Goal: Task Accomplishment & Management: Use online tool/utility

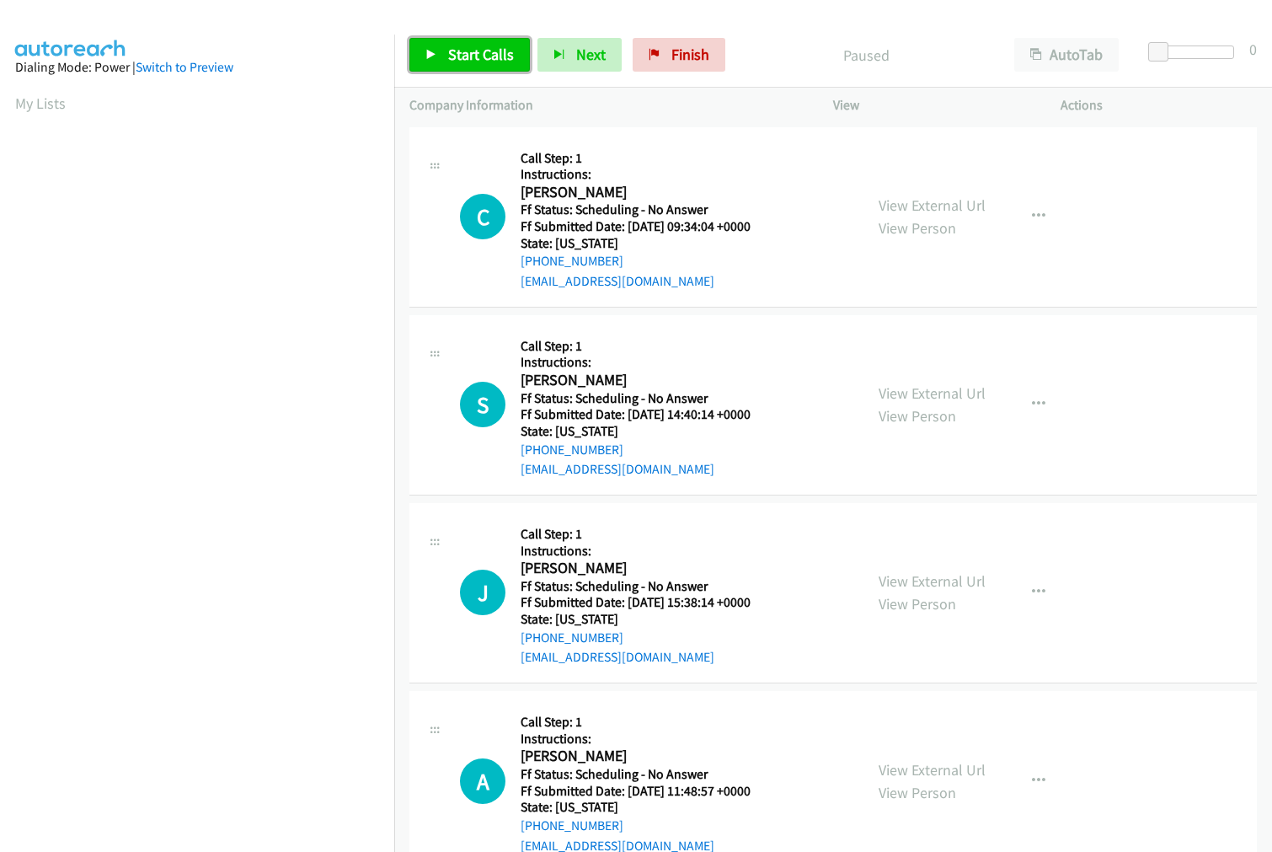
click at [470, 51] on span "Start Calls" at bounding box center [481, 54] width 66 height 19
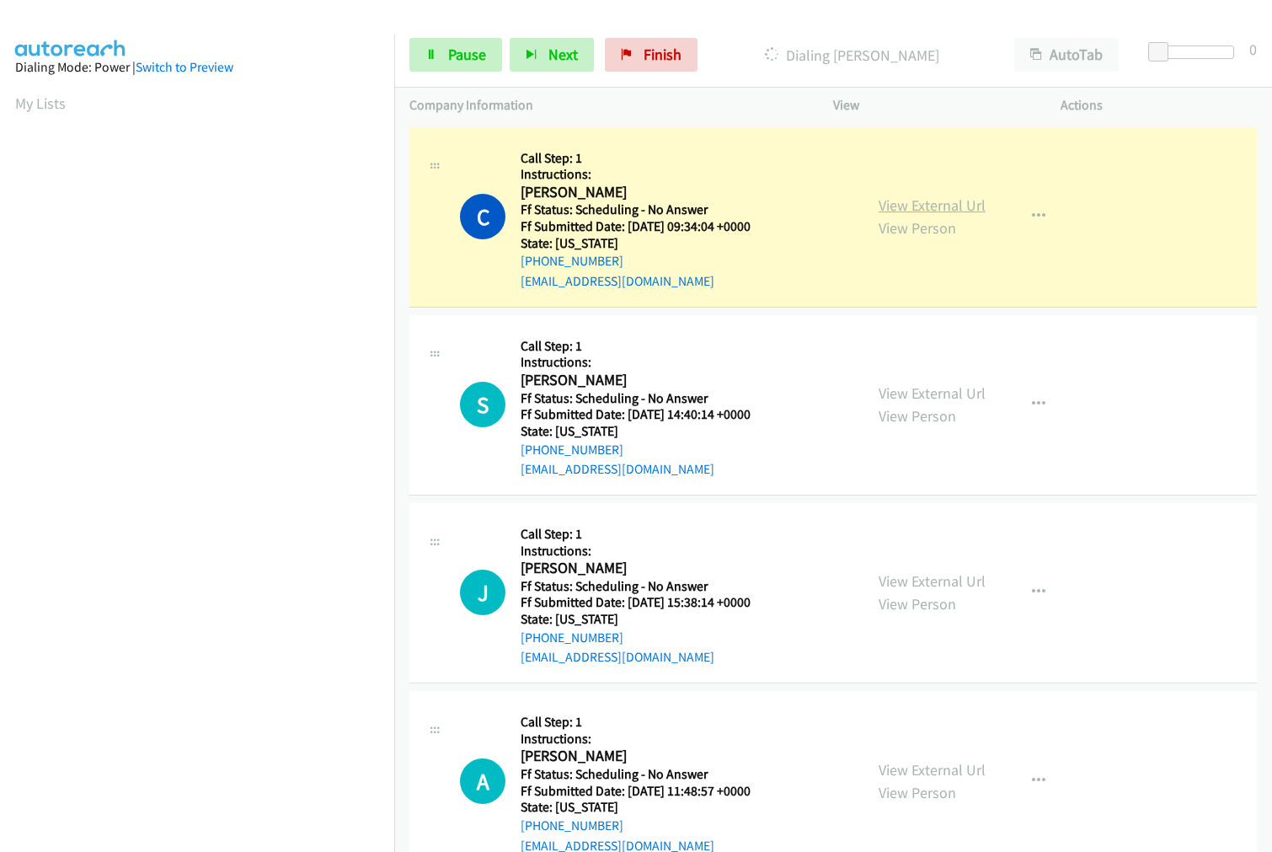
click at [948, 205] on link "View External Url" at bounding box center [932, 204] width 107 height 19
drag, startPoint x: 1159, startPoint y: 51, endPoint x: 1184, endPoint y: 51, distance: 25.3
click at [1184, 51] on span at bounding box center [1176, 52] width 20 height 20
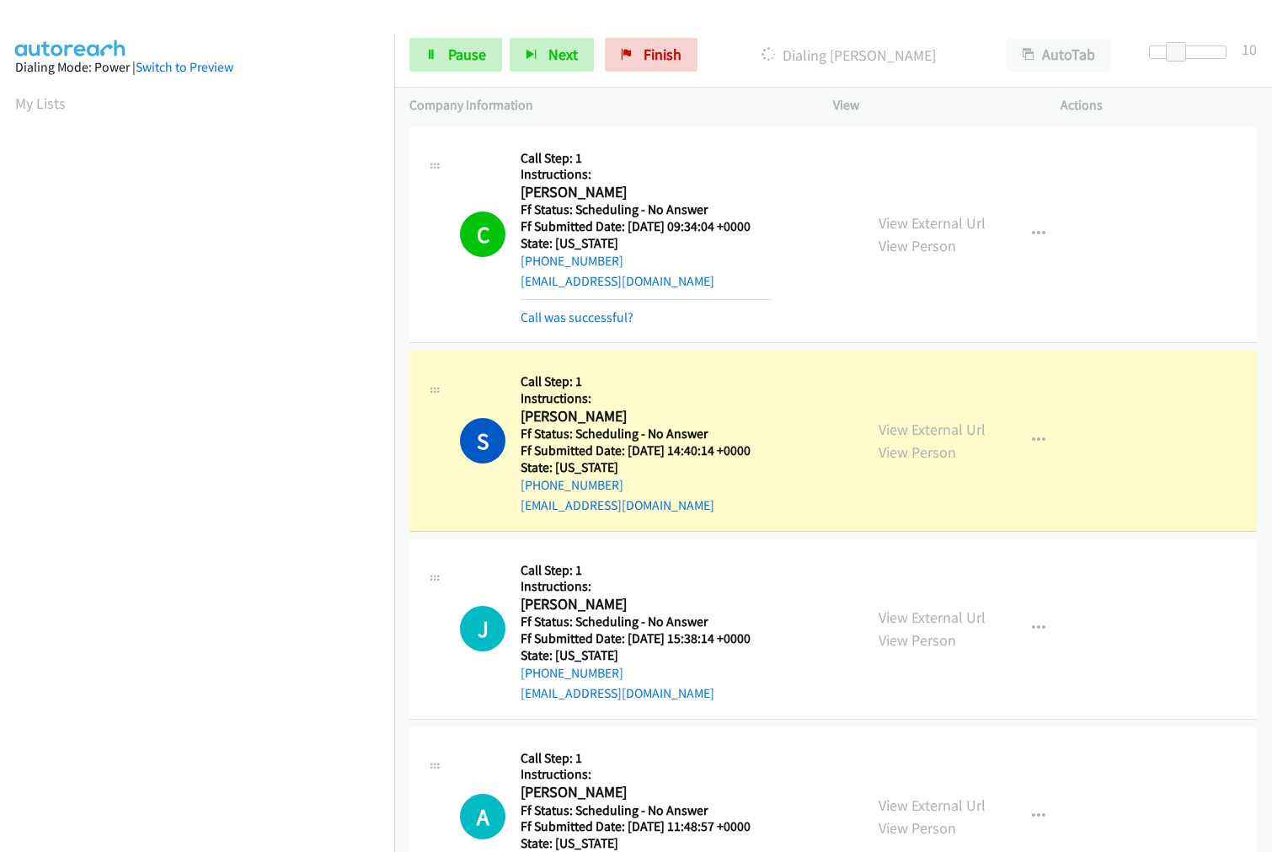
scroll to position [94, 0]
click at [923, 425] on link "View External Url" at bounding box center [932, 428] width 107 height 19
click at [596, 312] on link "Call was successful?" at bounding box center [577, 317] width 113 height 16
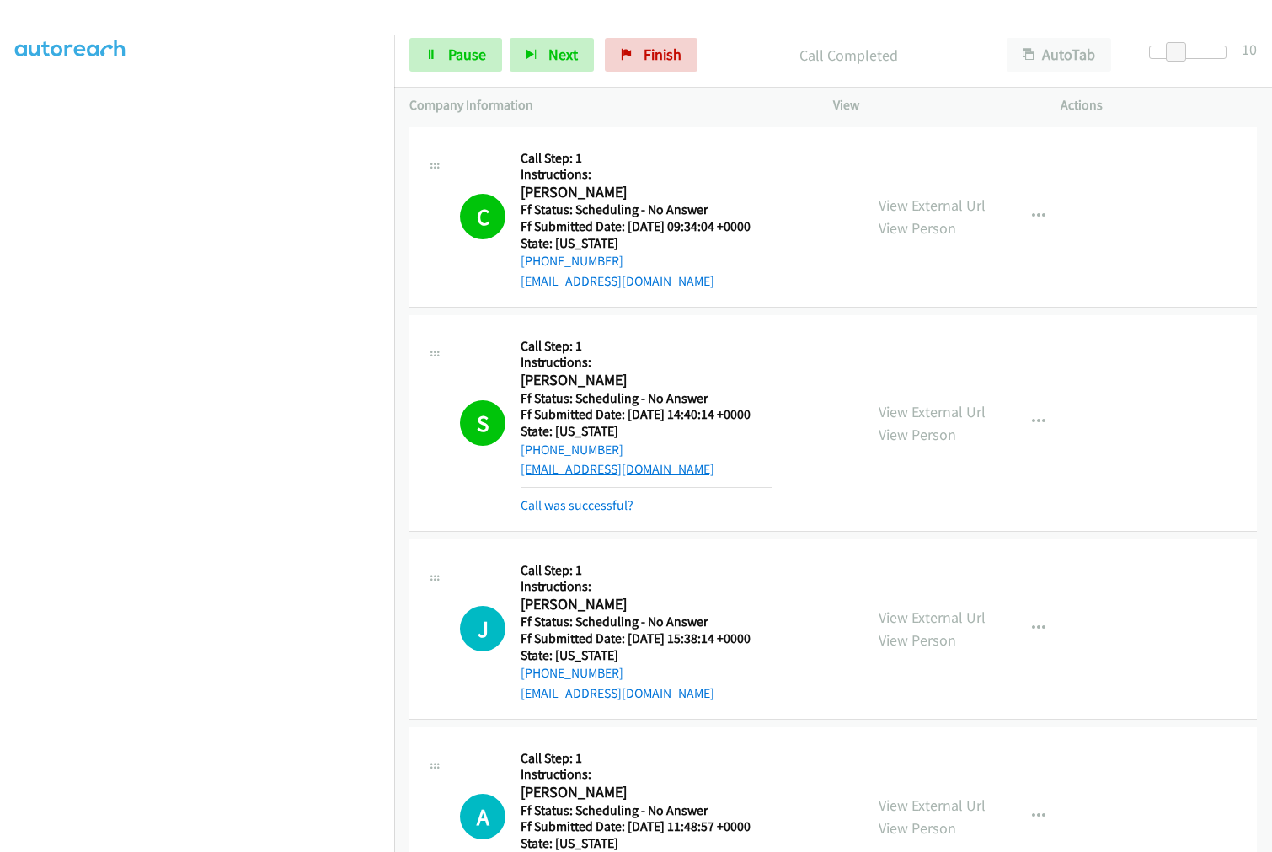
drag, startPoint x: 569, startPoint y: 508, endPoint x: 577, endPoint y: 476, distance: 33.1
click at [569, 508] on link "Call was successful?" at bounding box center [577, 505] width 113 height 16
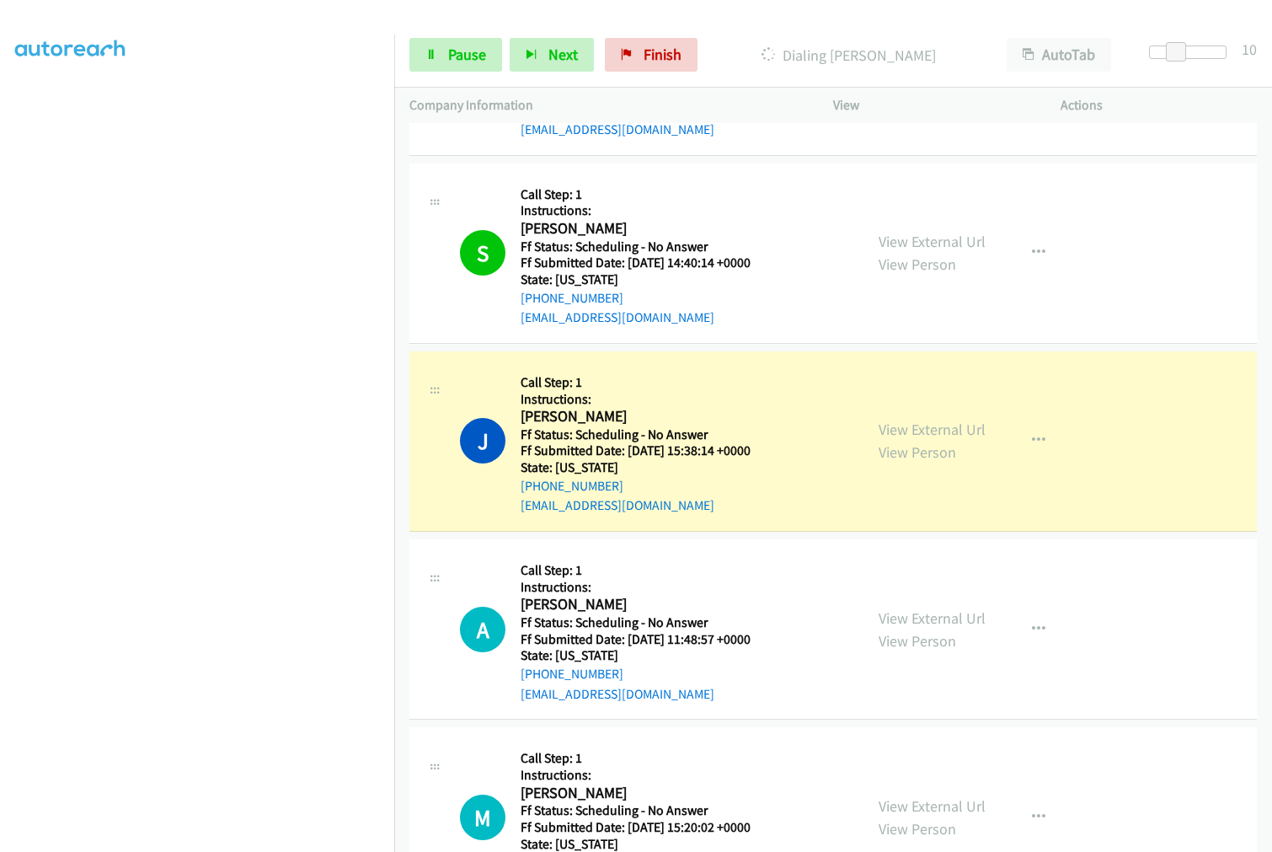
scroll to position [187, 0]
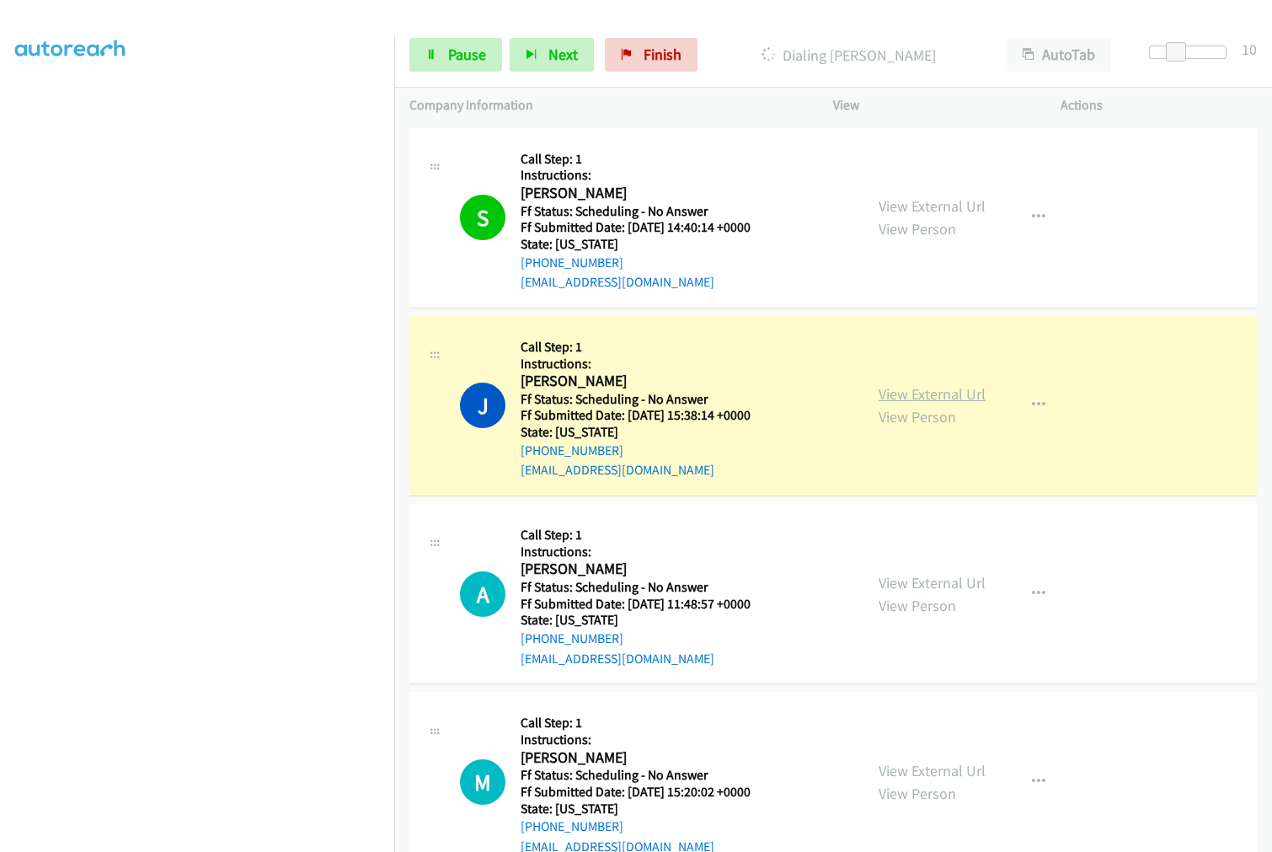
click at [900, 396] on link "View External Url" at bounding box center [932, 393] width 107 height 19
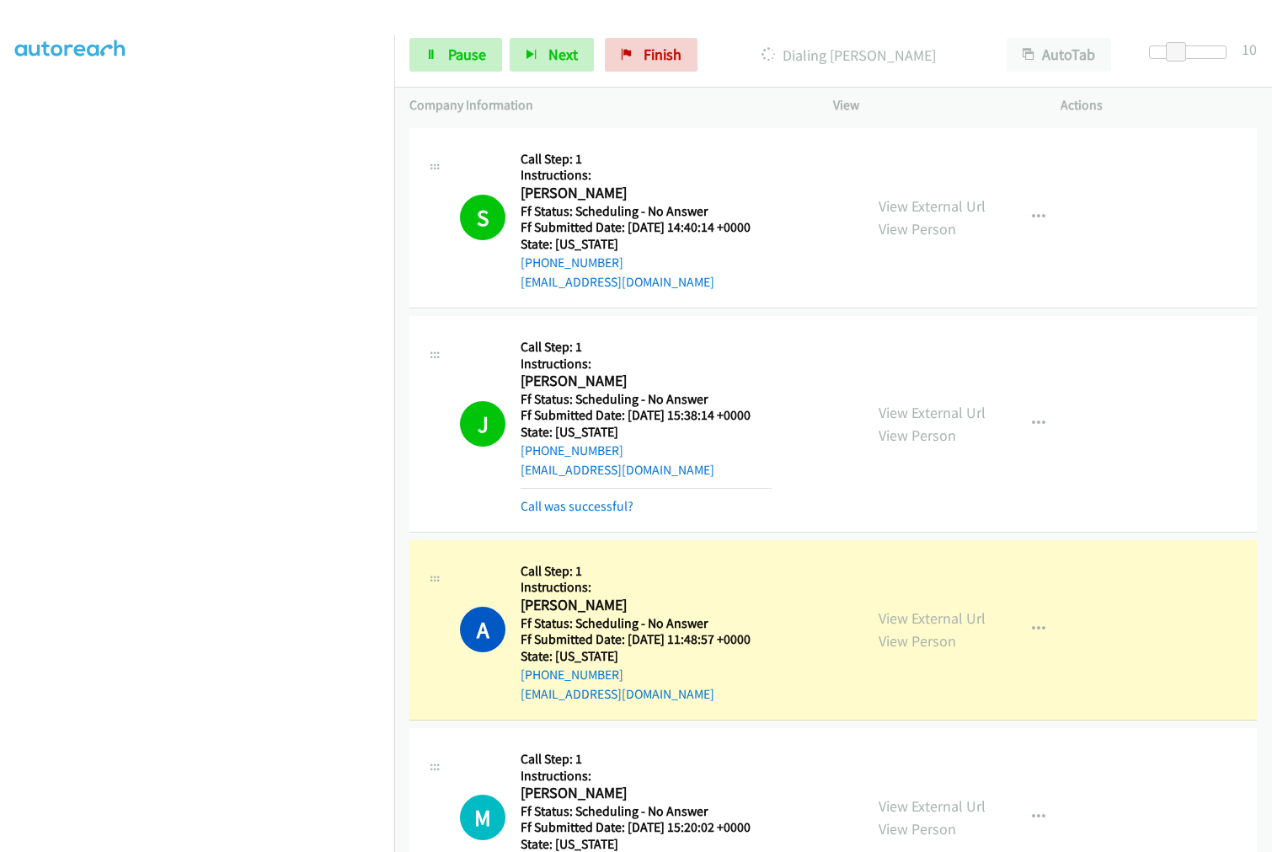
scroll to position [374, 0]
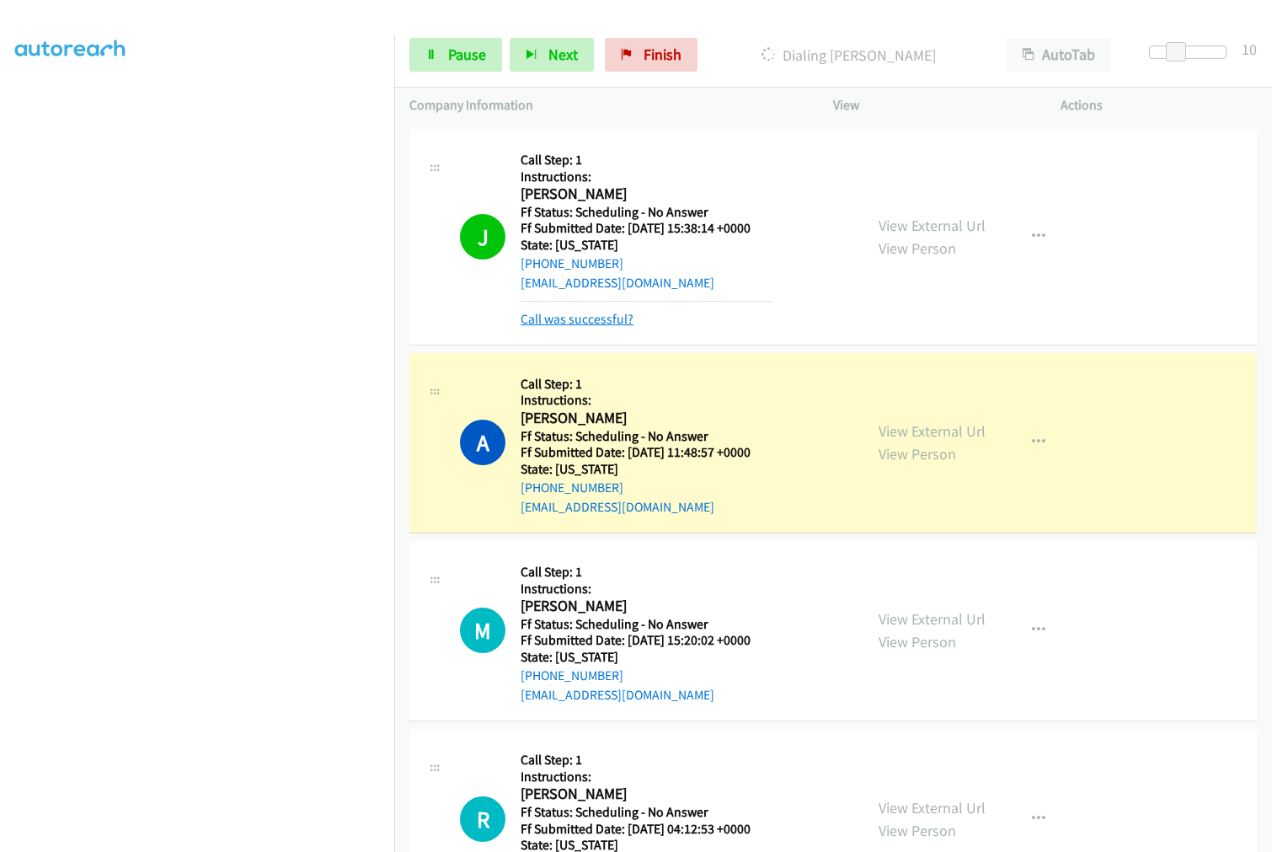
click at [568, 315] on link "Call was successful?" at bounding box center [577, 319] width 113 height 16
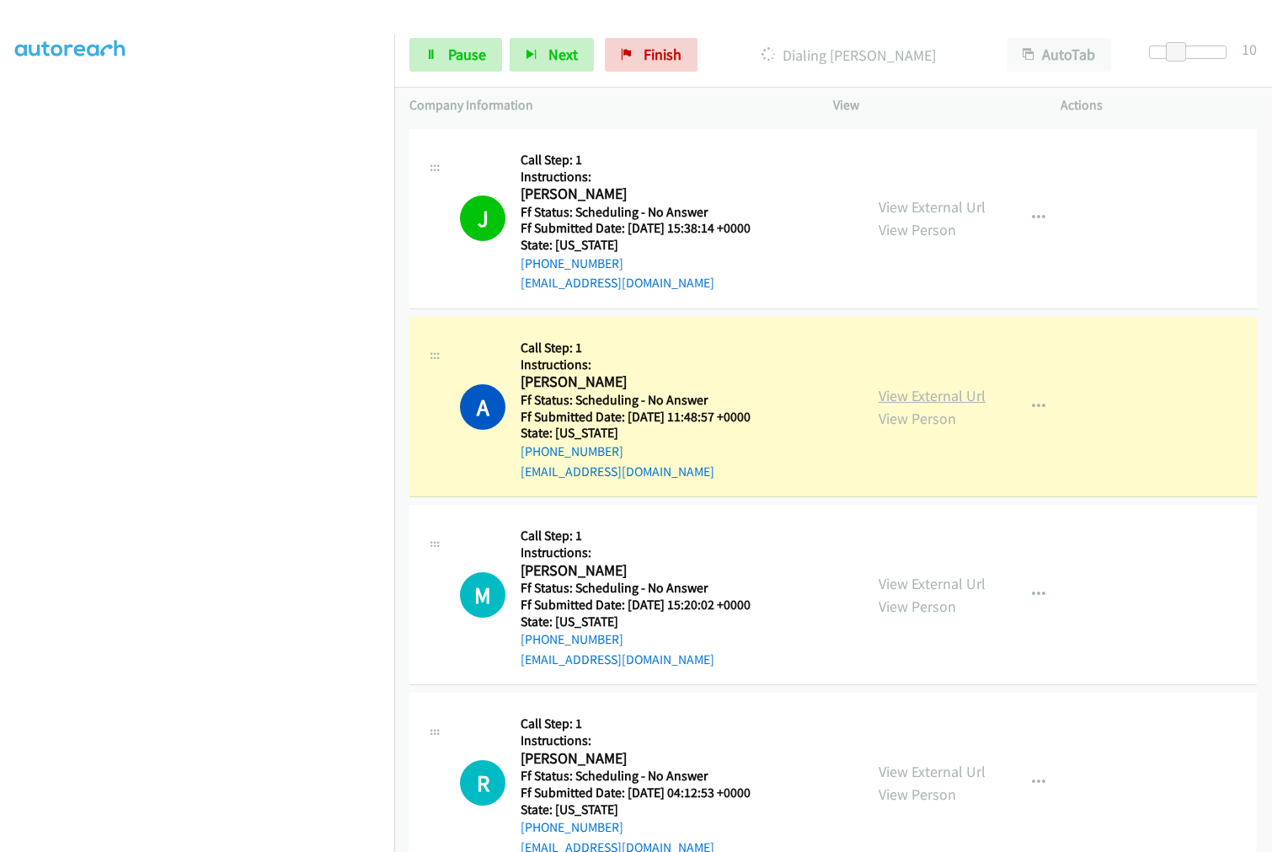
click at [898, 401] on link "View External Url" at bounding box center [932, 395] width 107 height 19
click at [460, 51] on span "Pause" at bounding box center [467, 54] width 38 height 19
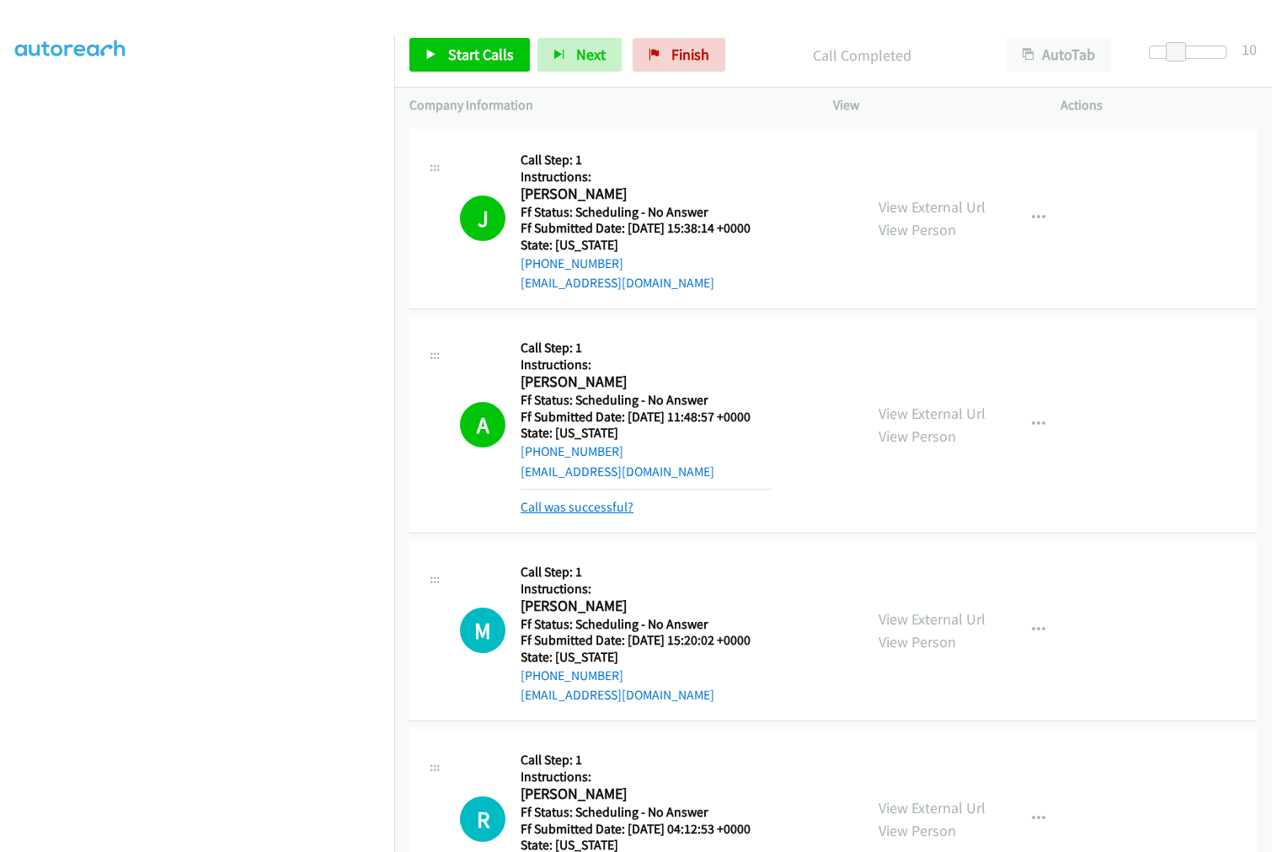
click at [547, 506] on link "Call was successful?" at bounding box center [577, 507] width 113 height 16
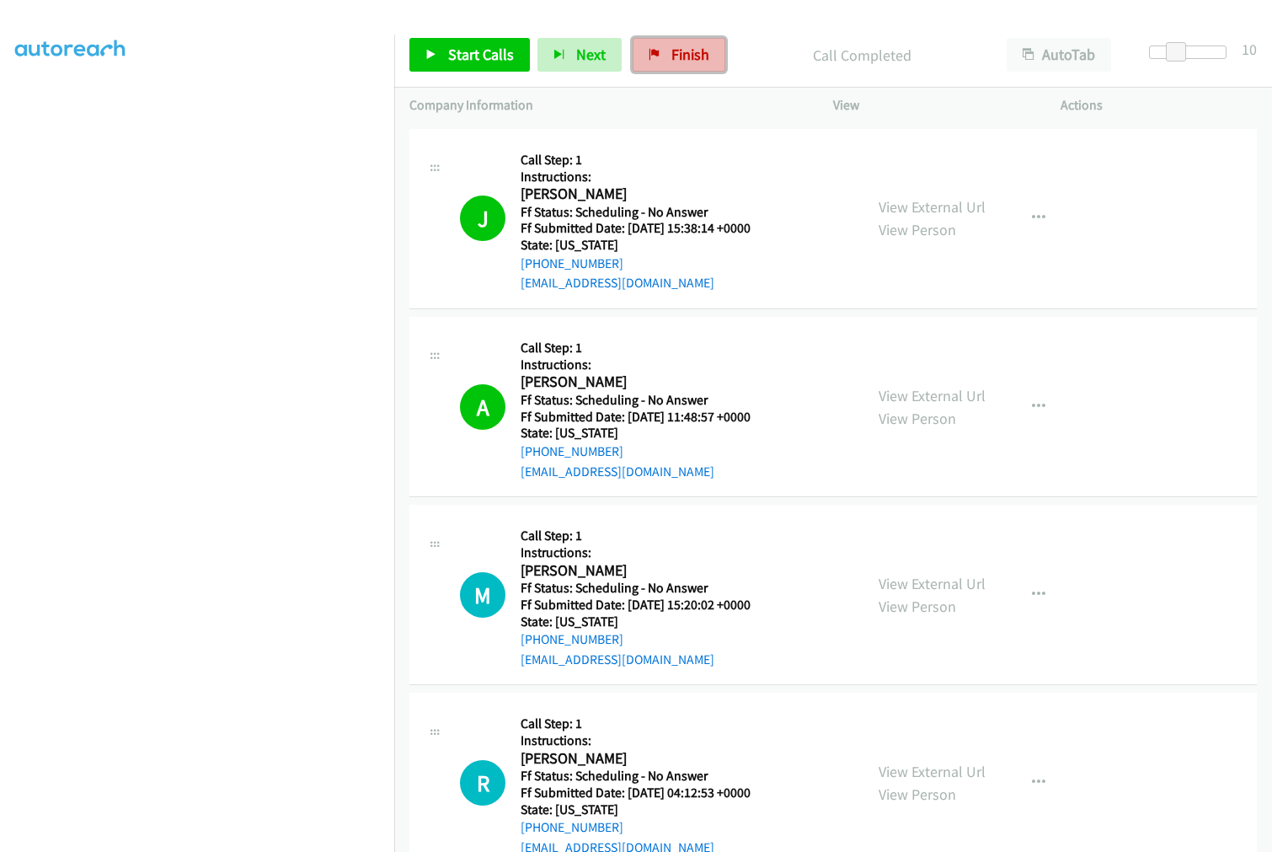
click at [671, 57] on span "Finish" at bounding box center [690, 54] width 38 height 19
